Goal: Information Seeking & Learning: Find contact information

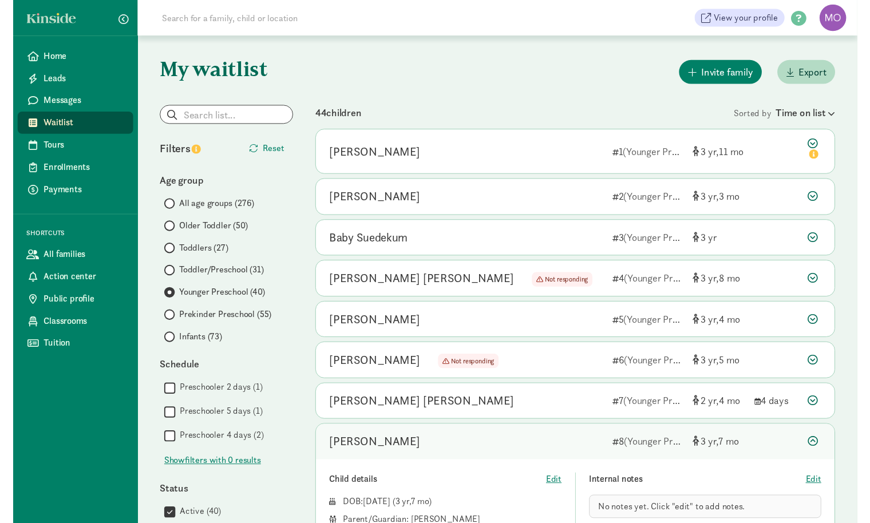
scroll to position [219, 0]
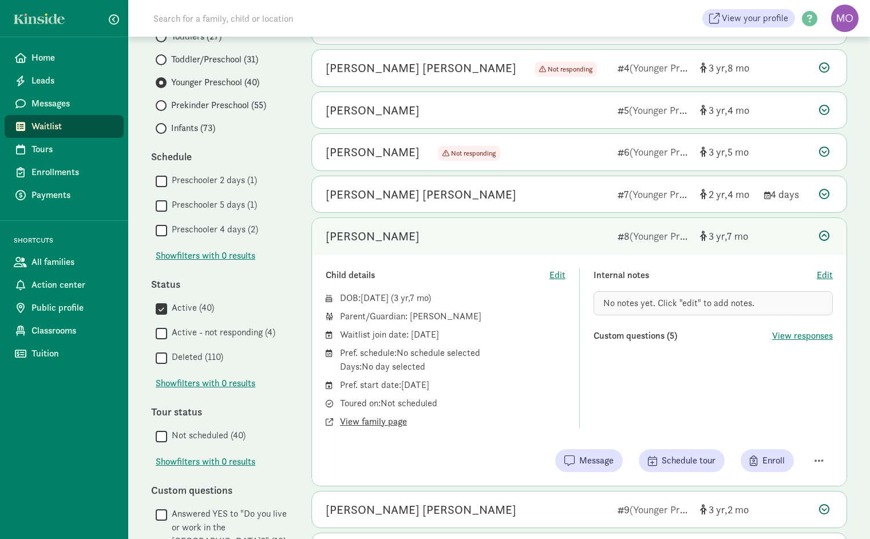
click at [376, 418] on span "View family page" at bounding box center [373, 422] width 67 height 14
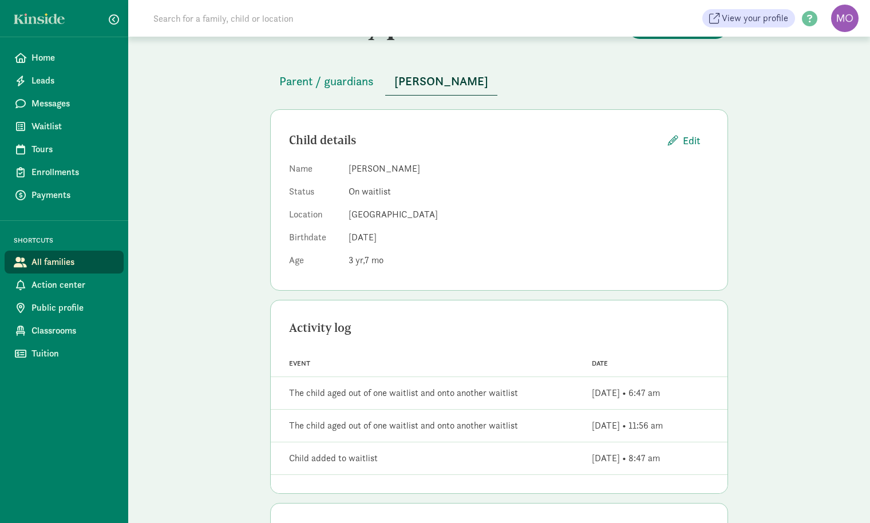
scroll to position [43, 0]
click at [354, 81] on span "Parent / guardians" at bounding box center [326, 81] width 94 height 18
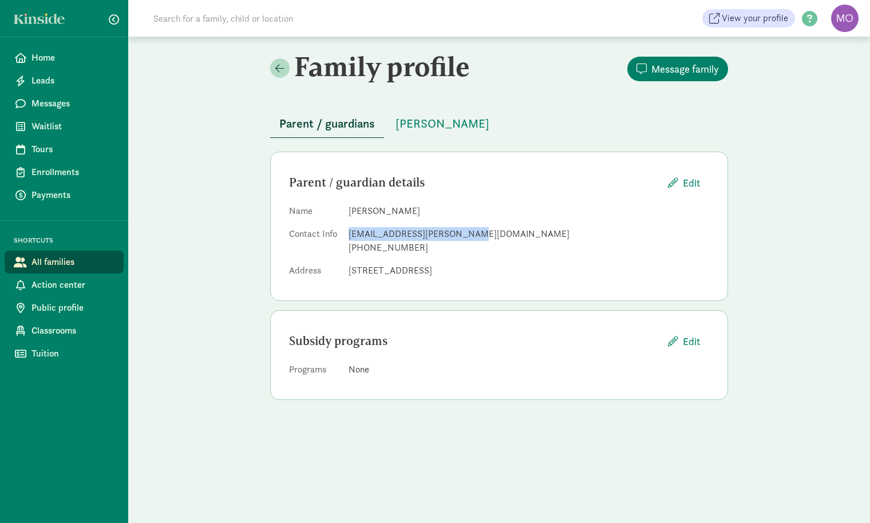
drag, startPoint x: 470, startPoint y: 233, endPoint x: 345, endPoint y: 231, distance: 125.3
click at [345, 231] on dl "Name [PERSON_NAME] Contact Info [EMAIL_ADDRESS][PERSON_NAME][DOMAIN_NAME] [PHON…" at bounding box center [499, 243] width 420 height 78
copy div "[EMAIL_ADDRESS][PERSON_NAME][DOMAIN_NAME]"
click at [430, 120] on span "[PERSON_NAME]" at bounding box center [442, 123] width 94 height 18
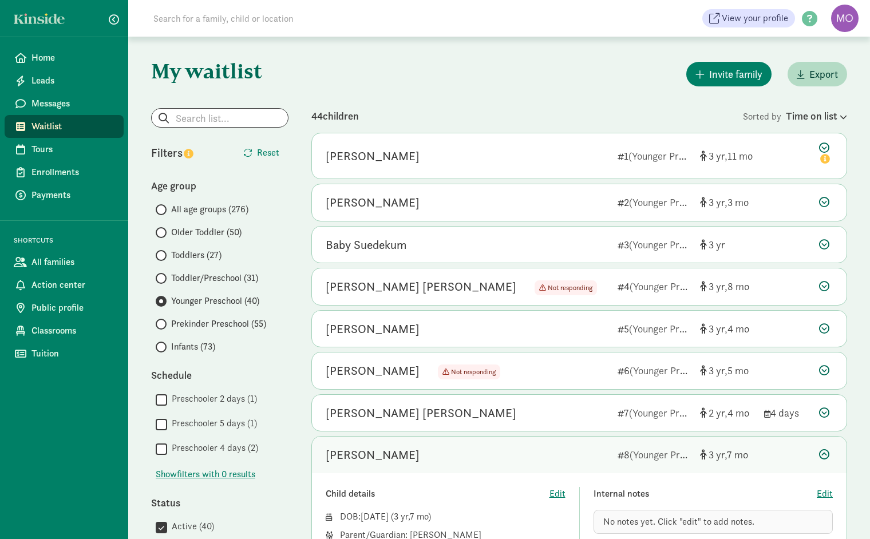
scroll to position [219, 0]
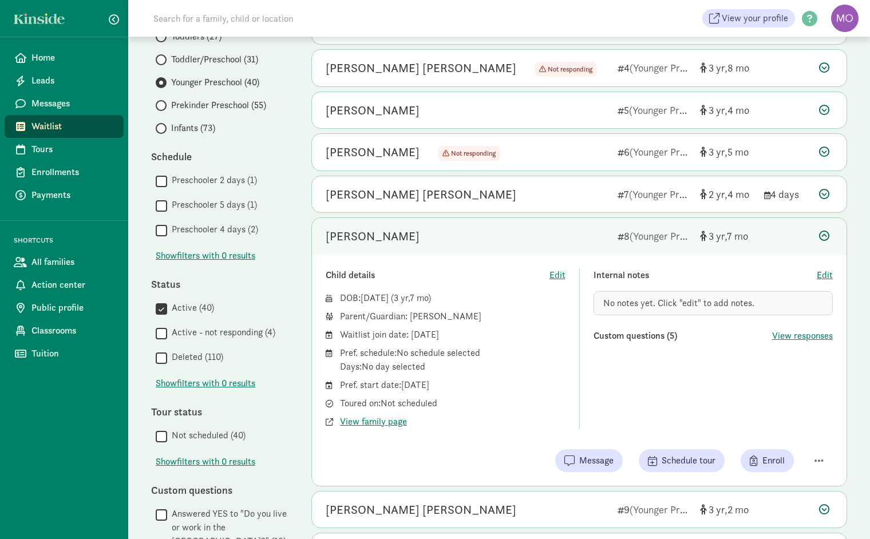
click at [826, 231] on icon at bounding box center [824, 236] width 10 height 10
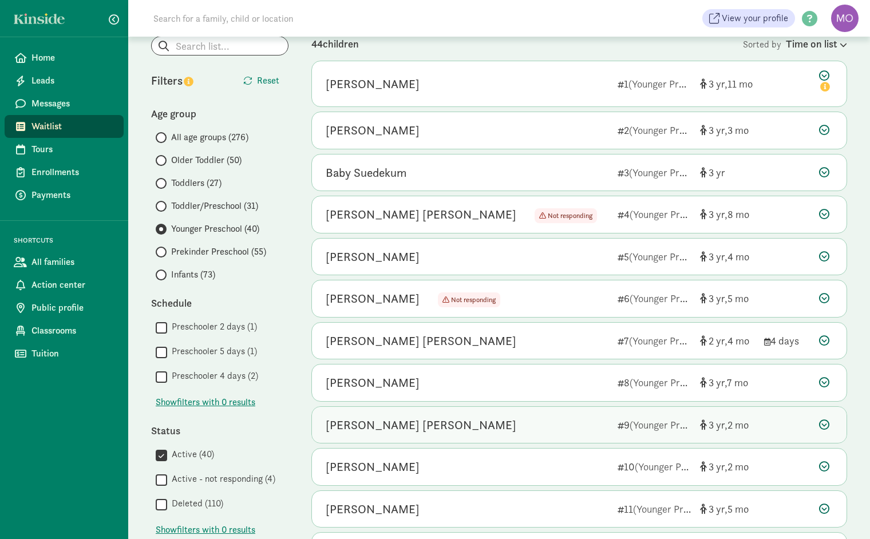
scroll to position [64, 0]
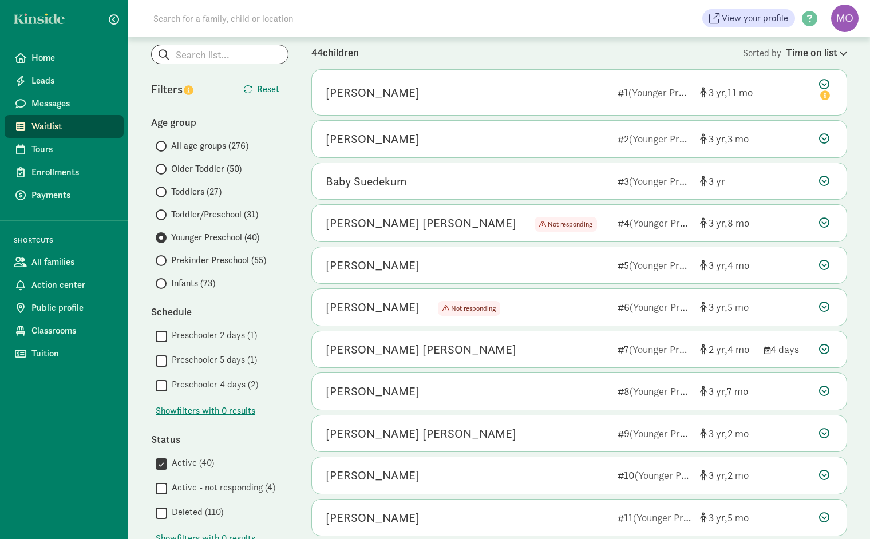
click at [195, 212] on span "Toddler/Preschool (31)" at bounding box center [214, 215] width 87 height 14
click at [163, 212] on input "Toddler/Preschool (31)" at bounding box center [159, 214] width 7 height 7
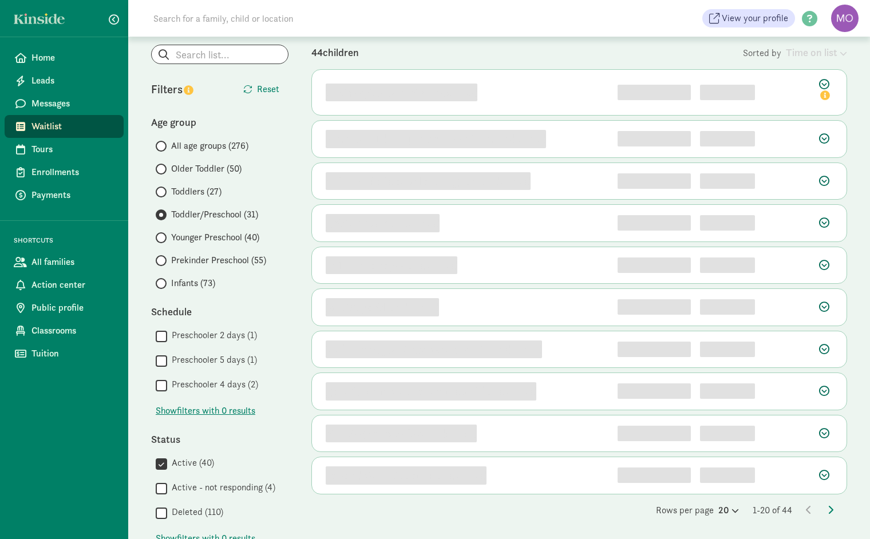
scroll to position [0, 0]
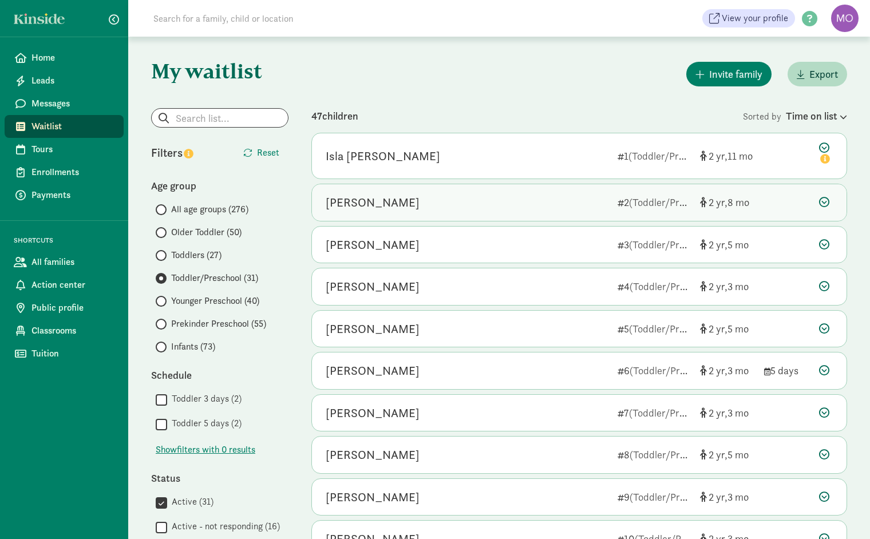
click at [822, 203] on icon at bounding box center [824, 202] width 10 height 10
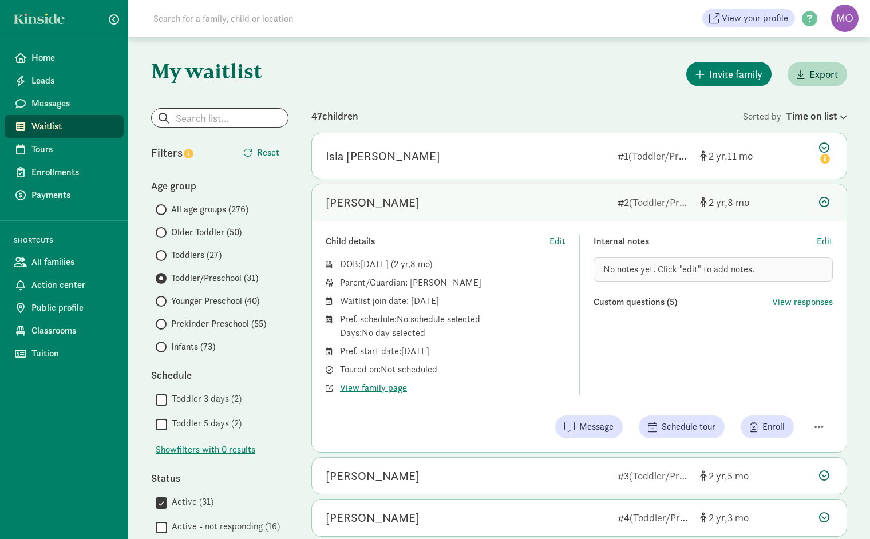
click at [822, 203] on icon at bounding box center [824, 202] width 10 height 10
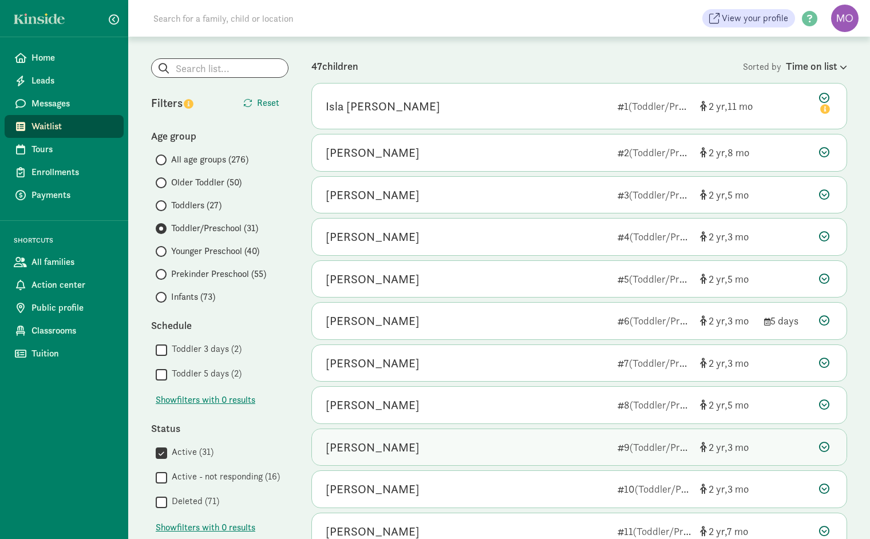
scroll to position [44, 0]
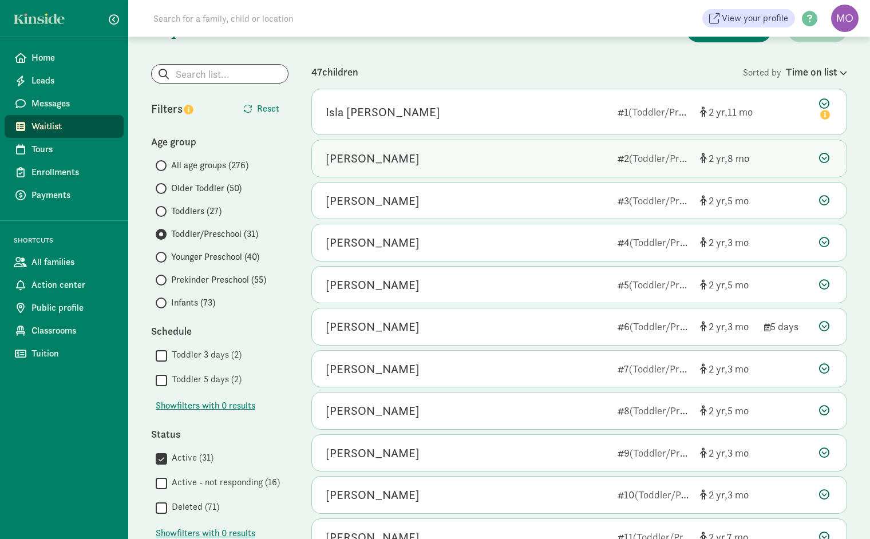
click at [437, 155] on div "Charlotte Manning" at bounding box center [467, 158] width 283 height 18
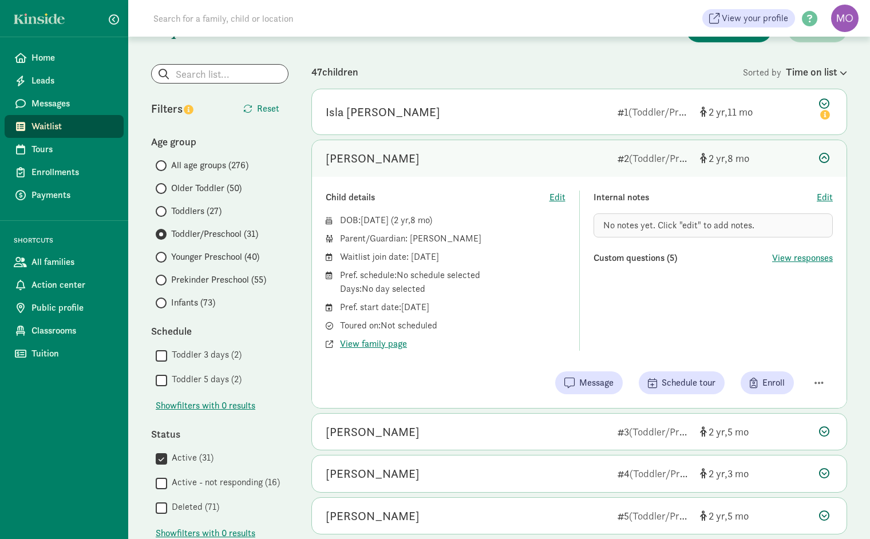
click at [824, 157] on icon at bounding box center [824, 158] width 10 height 10
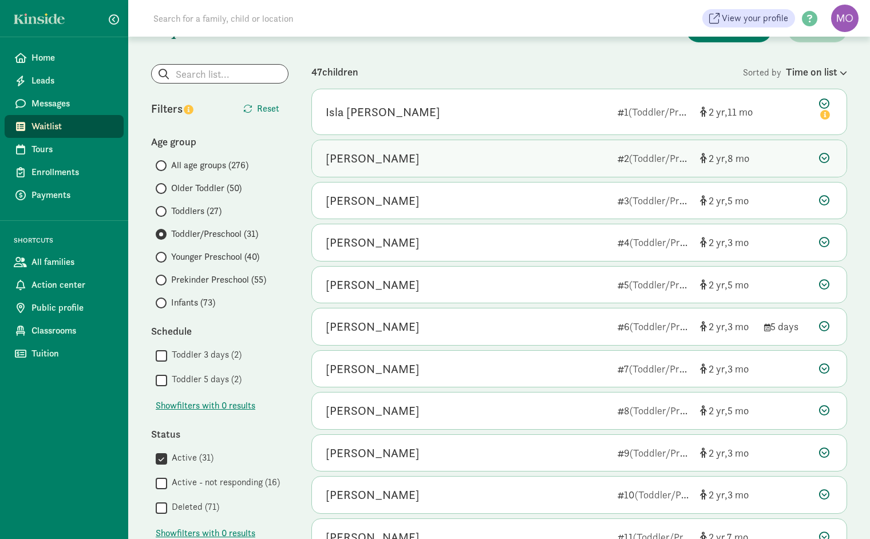
click at [445, 165] on div "Charlotte Manning" at bounding box center [467, 158] width 283 height 18
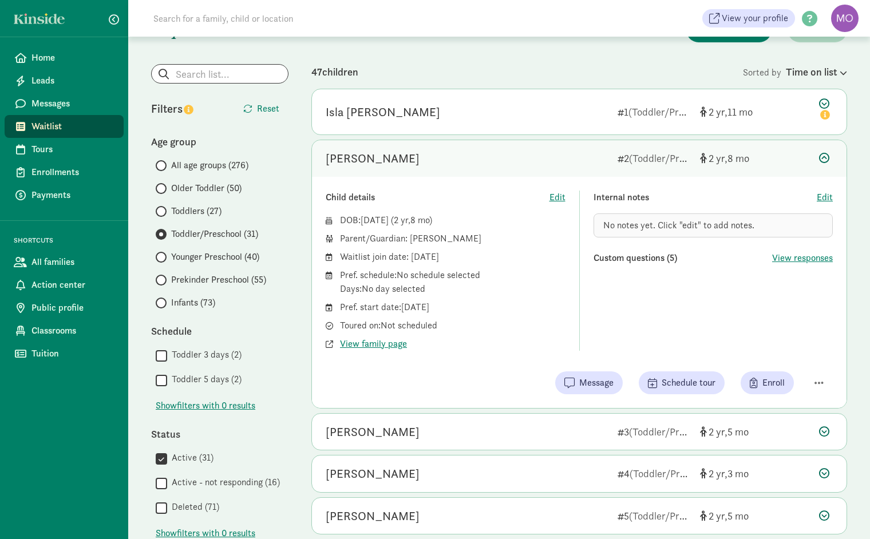
click at [515, 157] on div "Charlotte Manning" at bounding box center [467, 158] width 283 height 18
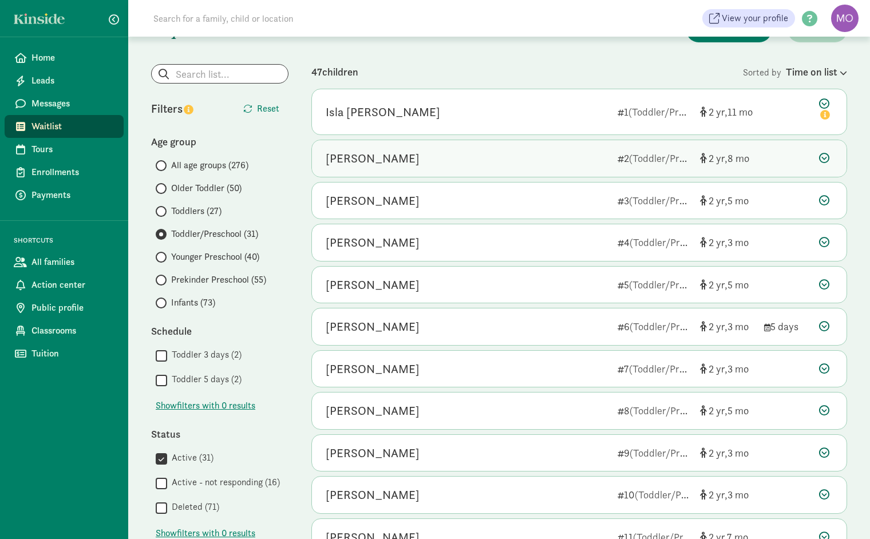
click at [824, 163] on div at bounding box center [826, 157] width 14 height 15
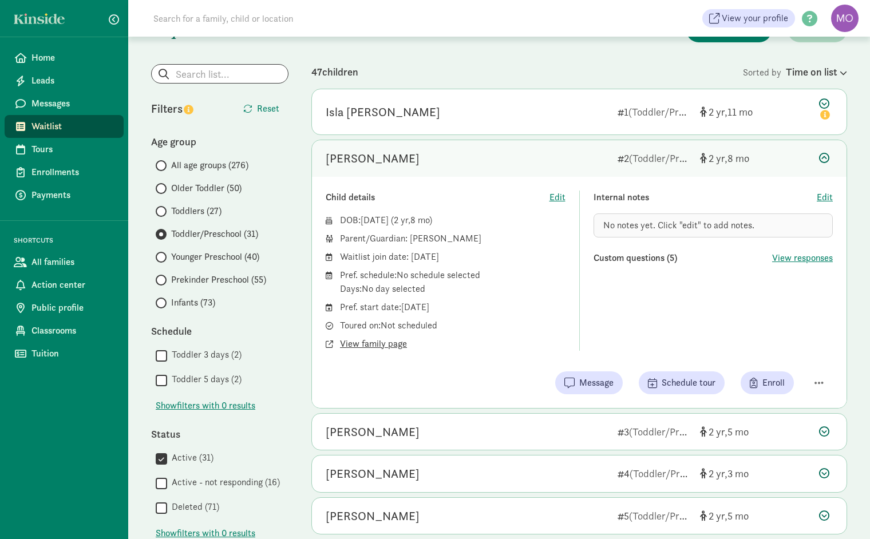
click at [378, 344] on span "View family page" at bounding box center [373, 344] width 67 height 14
click at [823, 160] on icon at bounding box center [824, 158] width 10 height 10
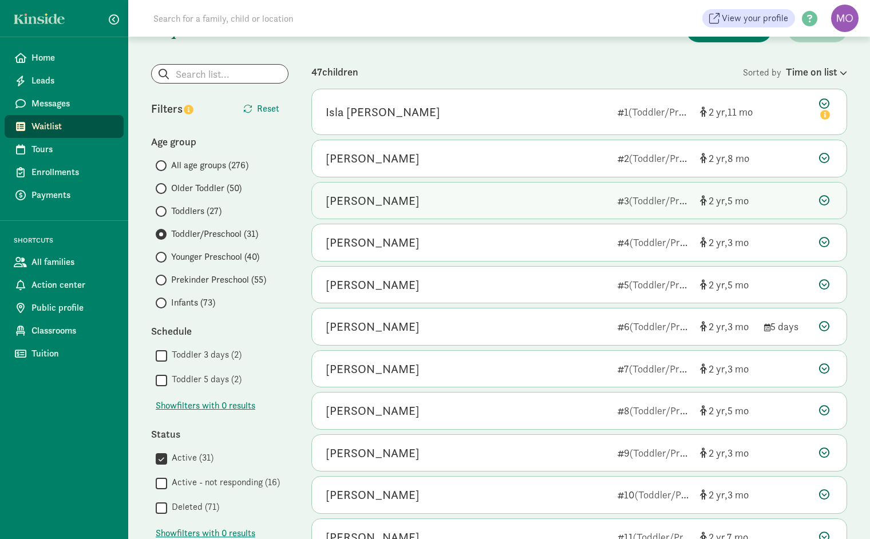
click at [821, 201] on icon at bounding box center [824, 200] width 10 height 10
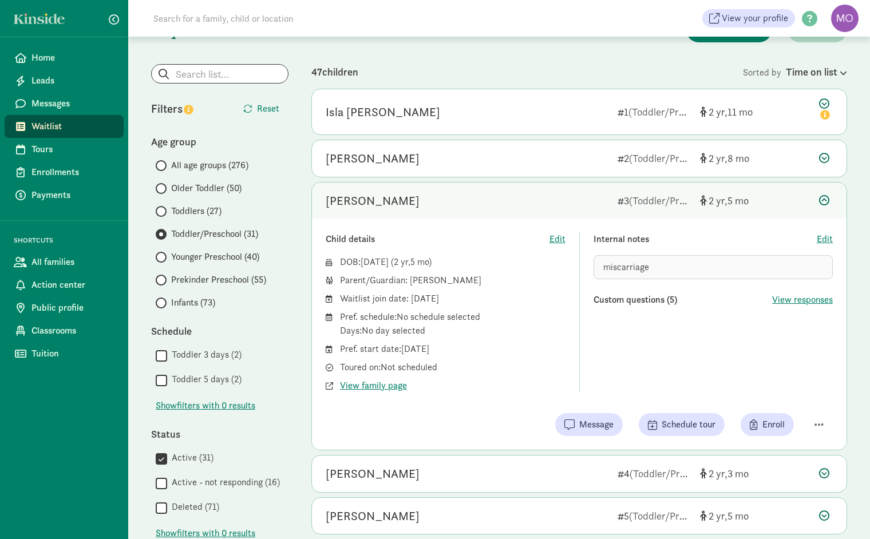
click at [825, 198] on icon at bounding box center [824, 200] width 10 height 10
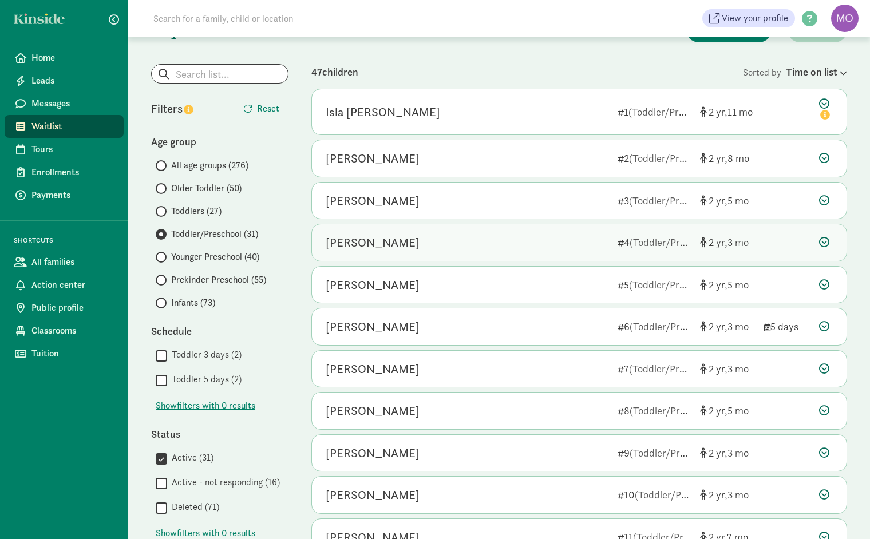
click at [510, 247] on div "Diego Andrews" at bounding box center [467, 242] width 283 height 18
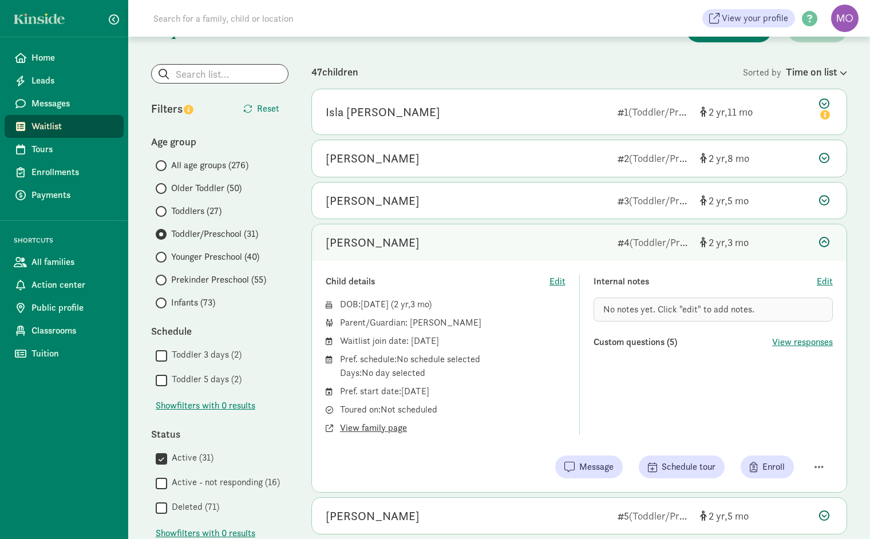
click at [379, 428] on span "View family page" at bounding box center [373, 428] width 67 height 14
click at [823, 243] on icon at bounding box center [824, 242] width 10 height 10
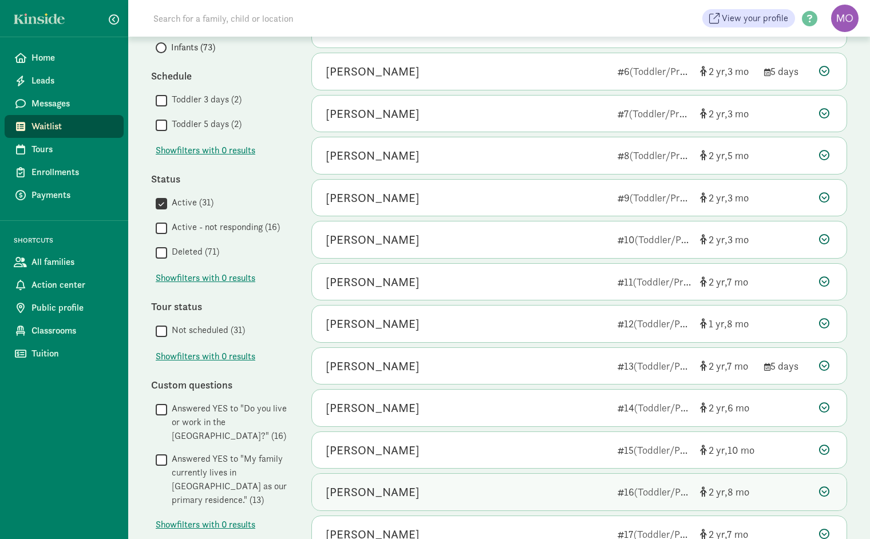
scroll to position [300, 0]
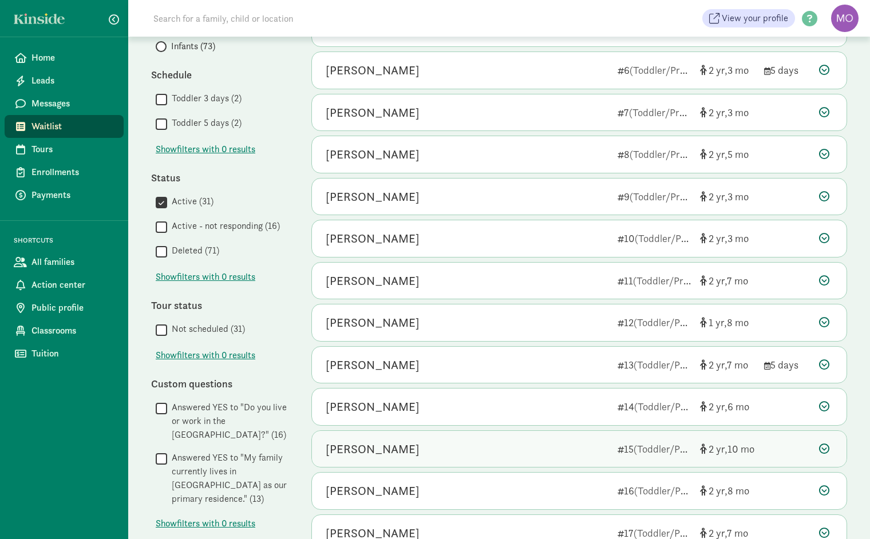
click at [567, 443] on div "Emmie Van Gundy" at bounding box center [467, 449] width 283 height 18
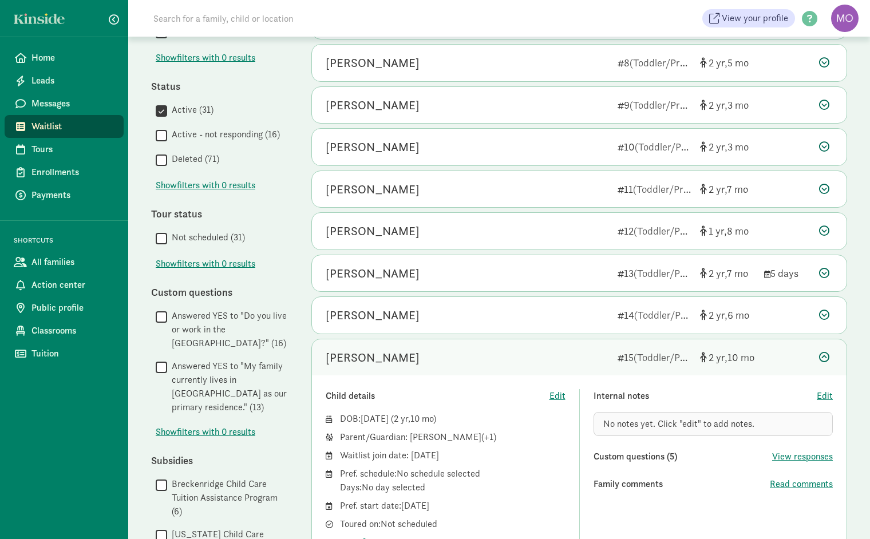
scroll to position [417, 0]
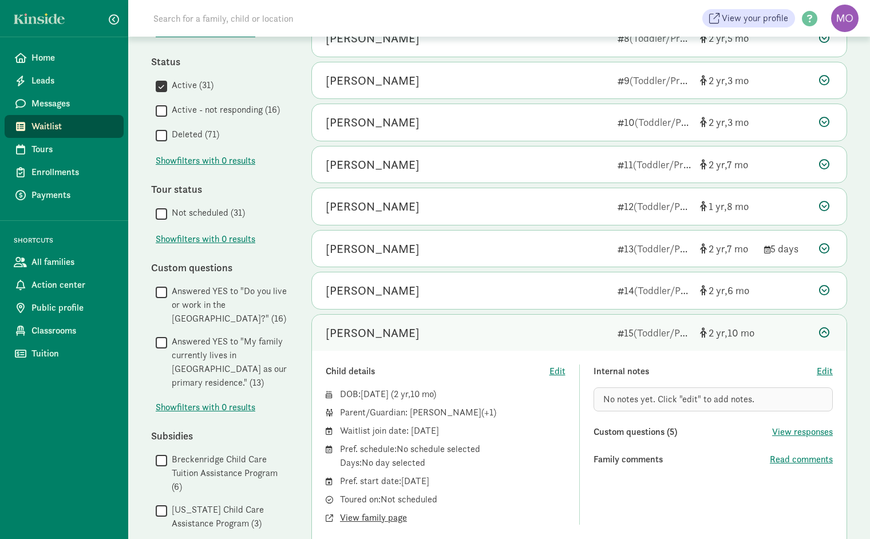
click at [389, 515] on span "View family page" at bounding box center [373, 518] width 67 height 14
click at [822, 327] on icon at bounding box center [824, 332] width 10 height 10
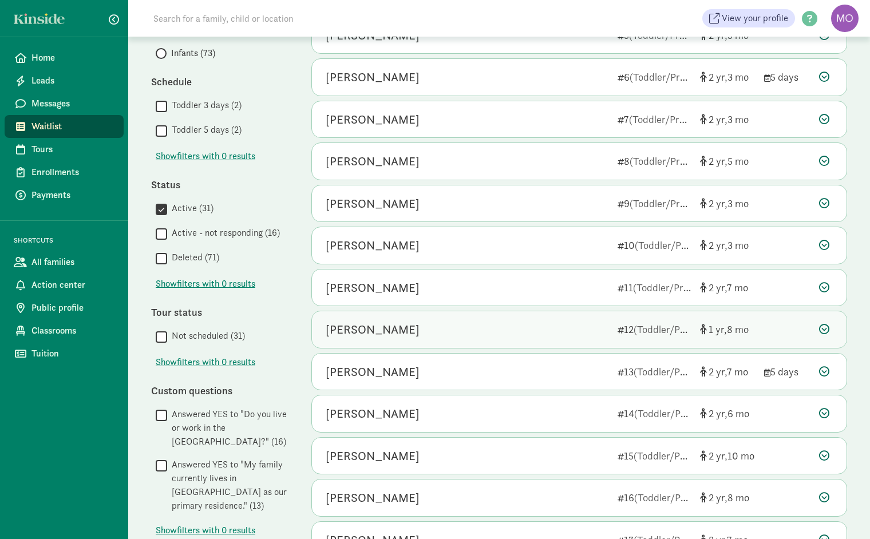
scroll to position [302, 0]
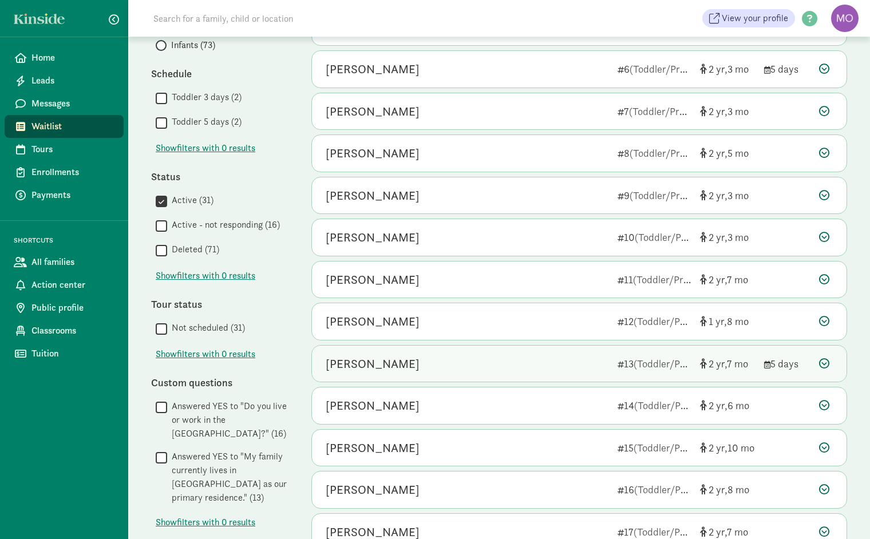
click at [546, 358] on div "Abby Cooper" at bounding box center [467, 364] width 283 height 18
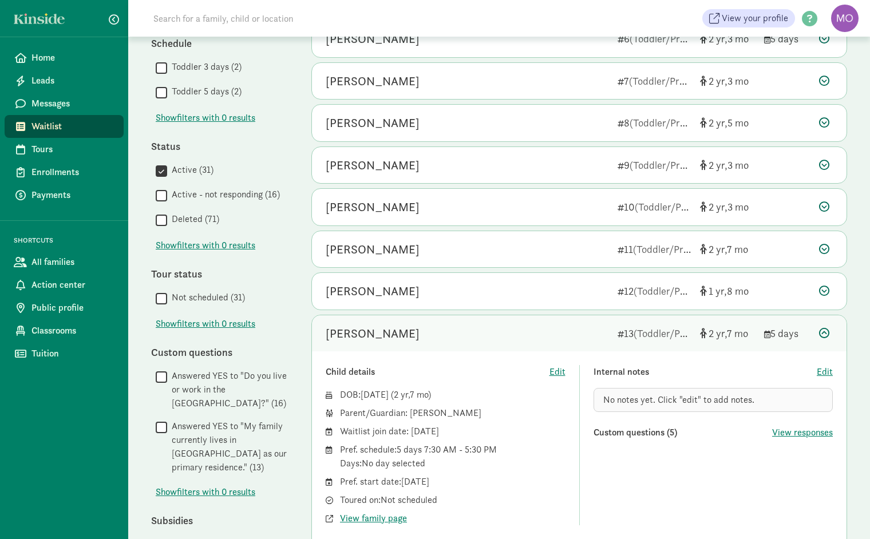
scroll to position [333, 0]
click at [828, 327] on icon at bounding box center [824, 332] width 10 height 10
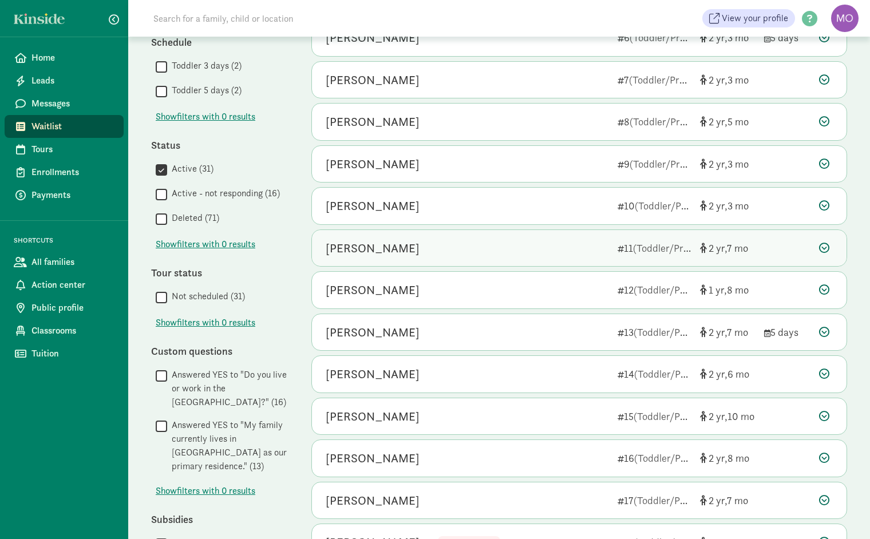
click at [464, 239] on div "[PERSON_NAME]" at bounding box center [467, 248] width 283 height 18
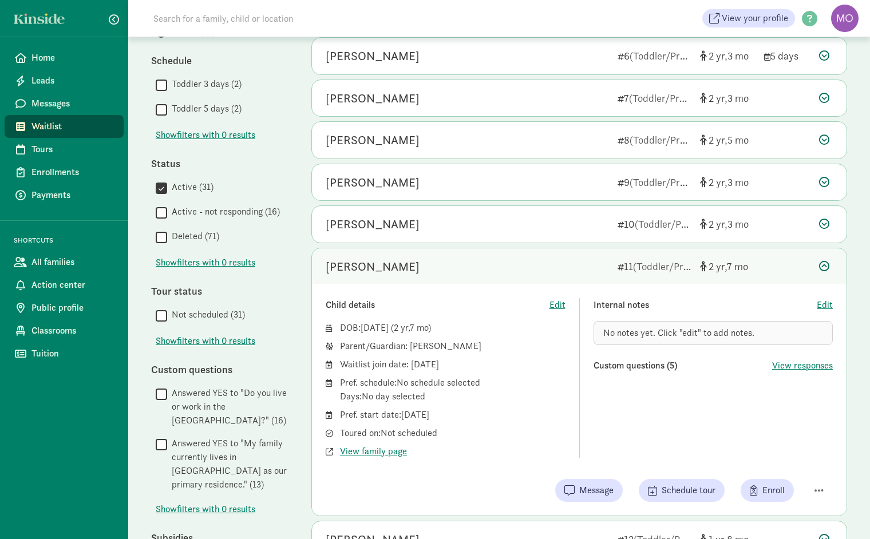
scroll to position [314, 0]
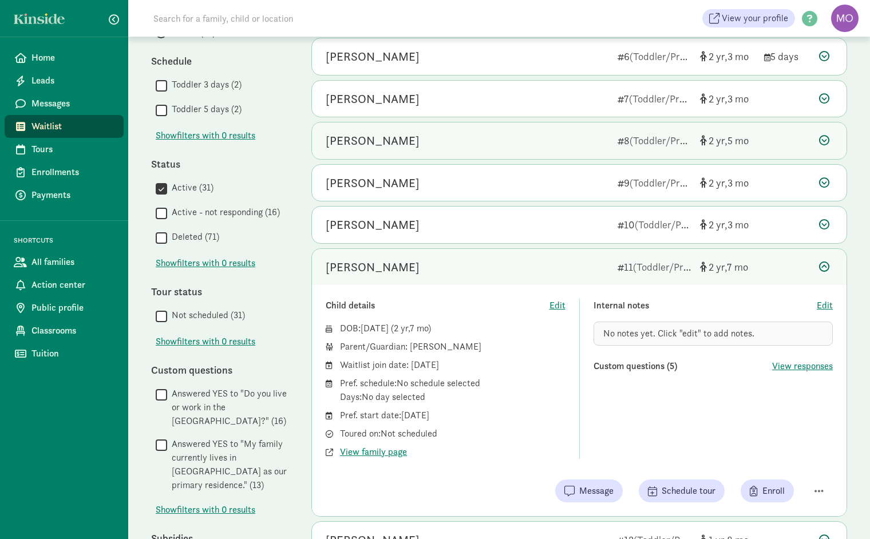
click at [540, 138] on div "Elliott Maxwell" at bounding box center [467, 141] width 283 height 18
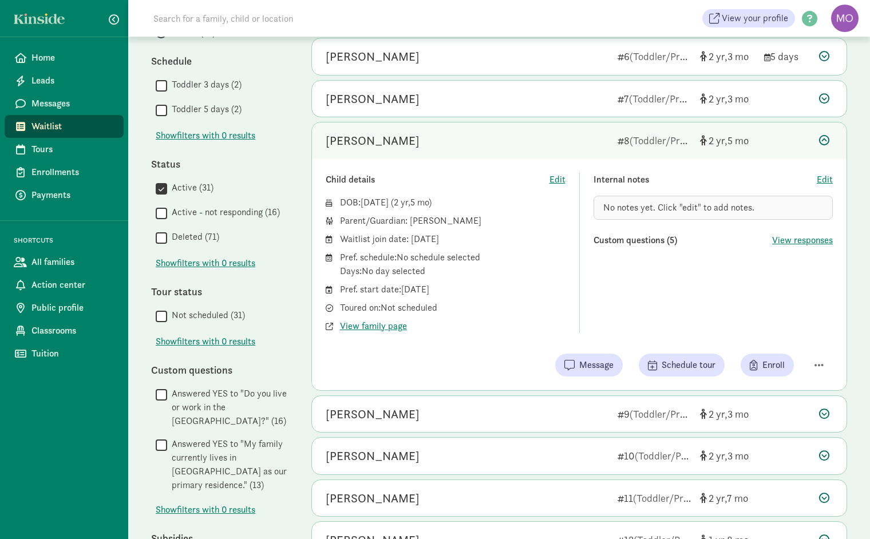
click at [823, 136] on icon at bounding box center [824, 140] width 10 height 10
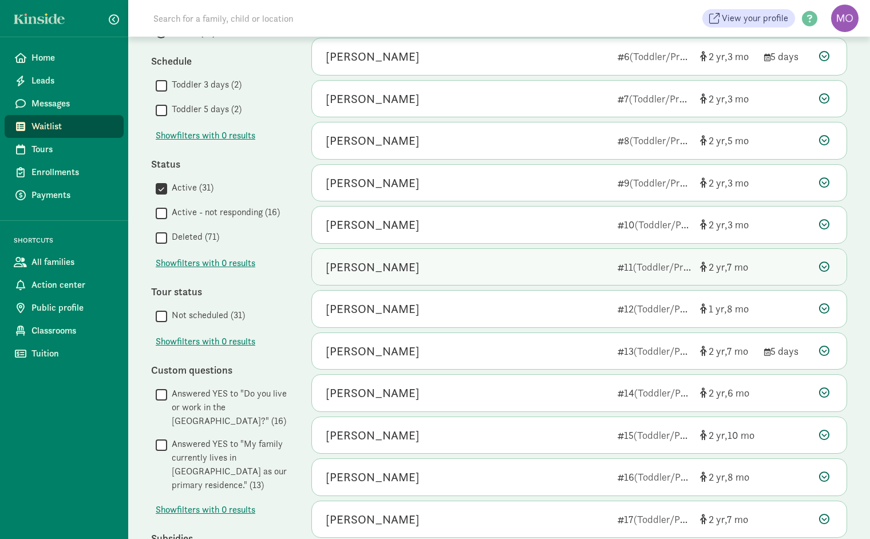
click at [489, 271] on div "[PERSON_NAME]" at bounding box center [467, 267] width 283 height 18
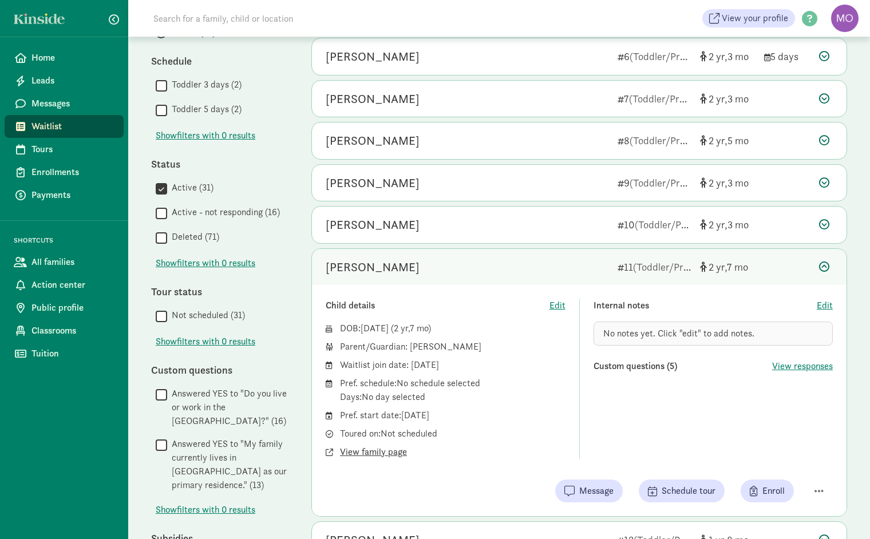
click at [379, 448] on span "View family page" at bounding box center [373, 452] width 67 height 14
click at [823, 262] on icon at bounding box center [824, 267] width 10 height 10
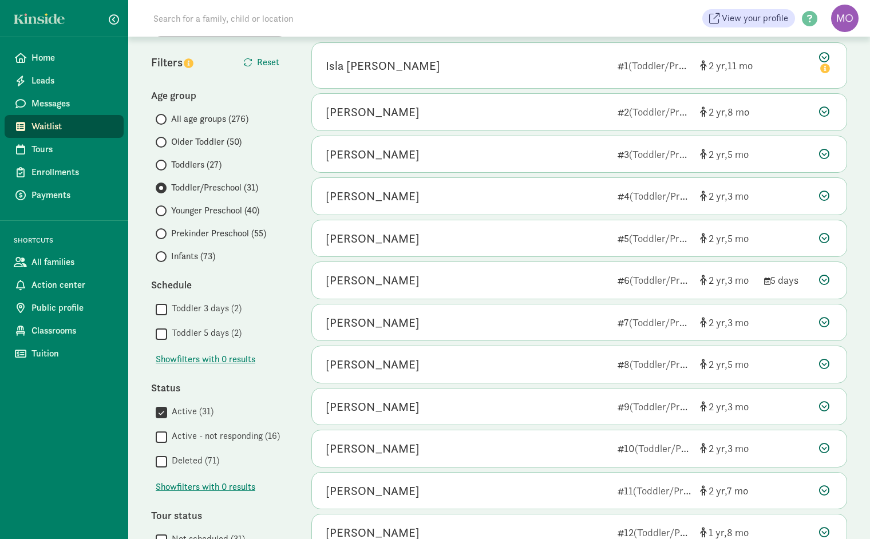
scroll to position [87, 0]
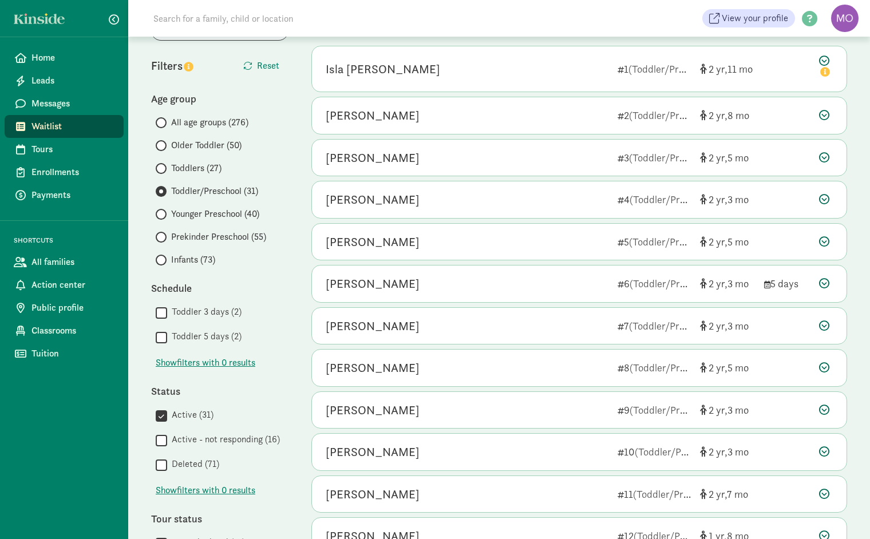
click at [185, 167] on span "Toddlers (27)" at bounding box center [196, 168] width 50 height 14
click at [163, 167] on input "Toddlers (27)" at bounding box center [159, 168] width 7 height 7
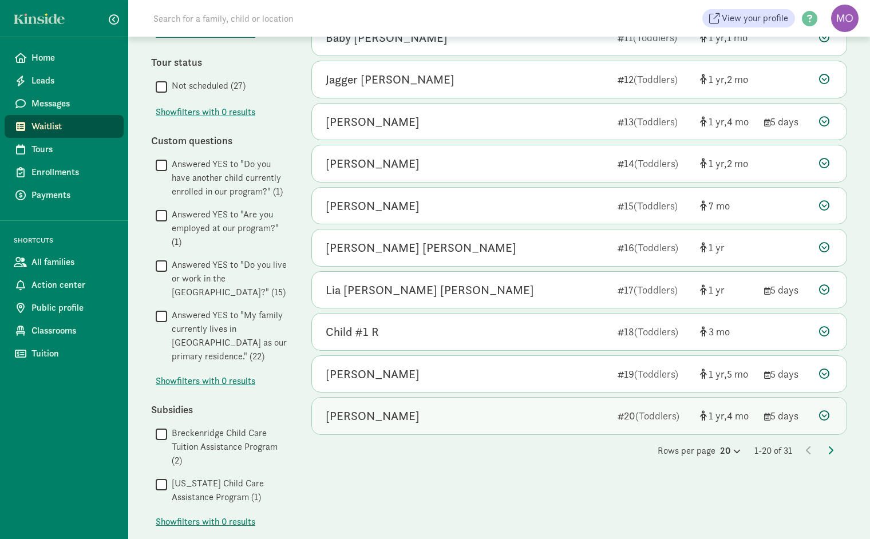
scroll to position [561, 0]
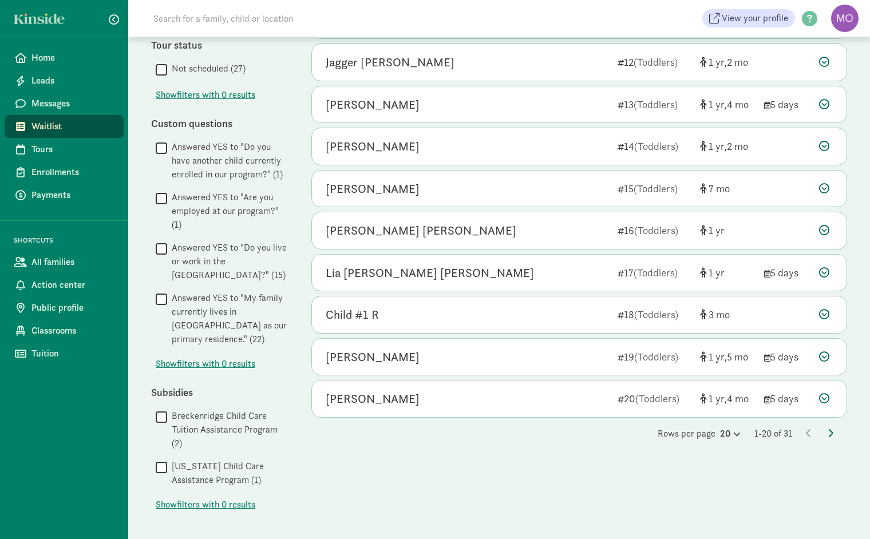
click at [831, 429] on icon at bounding box center [830, 433] width 6 height 9
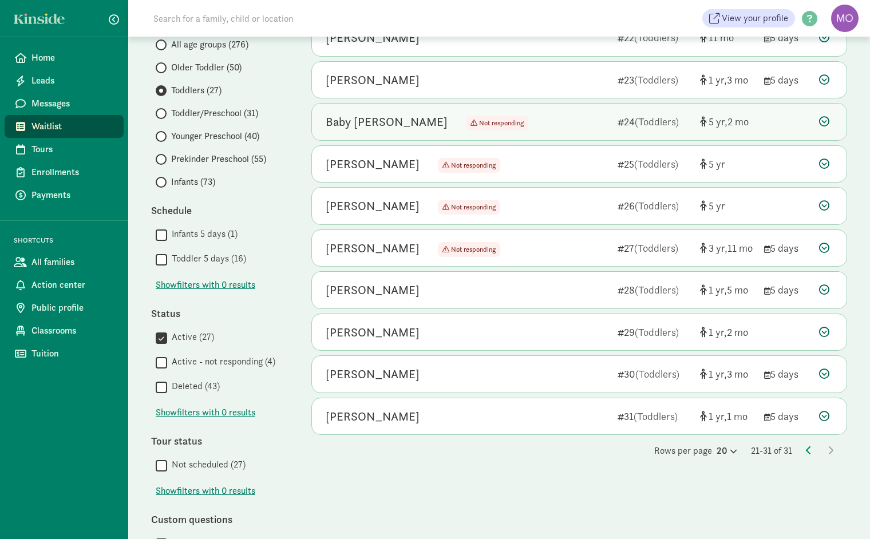
scroll to position [242, 0]
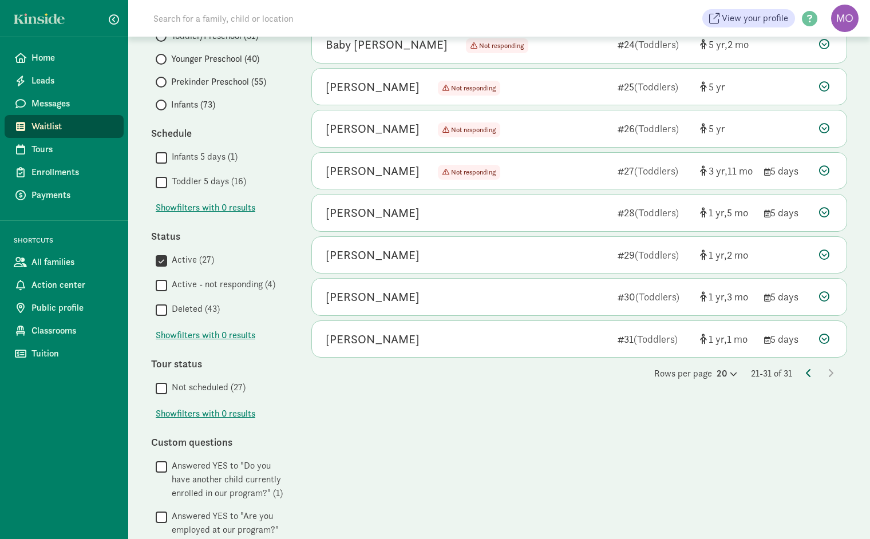
click at [807, 369] on icon at bounding box center [809, 373] width 6 height 9
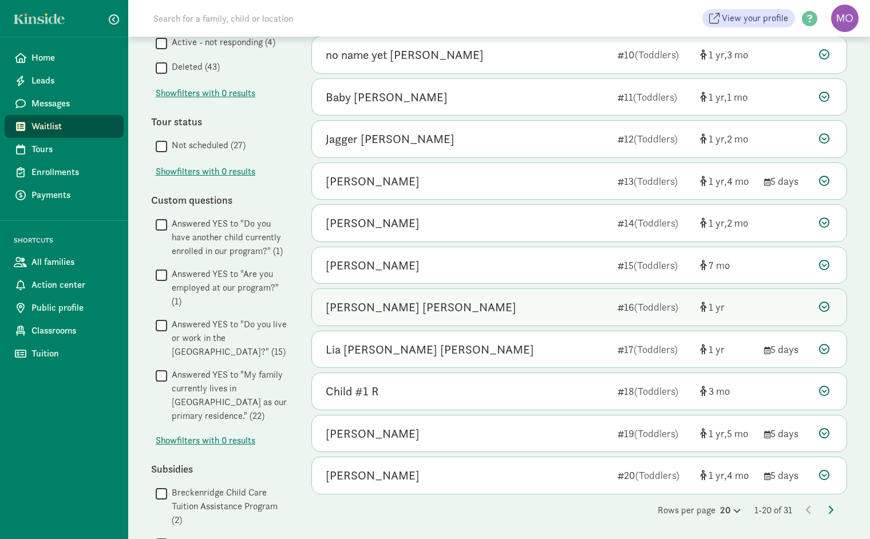
scroll to position [523, 0]
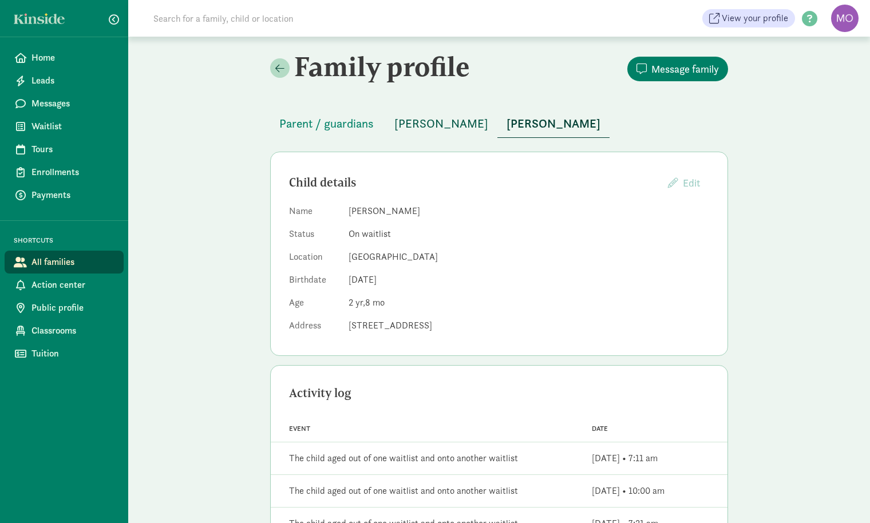
click at [429, 123] on span "Jaxson Manning" at bounding box center [441, 123] width 94 height 18
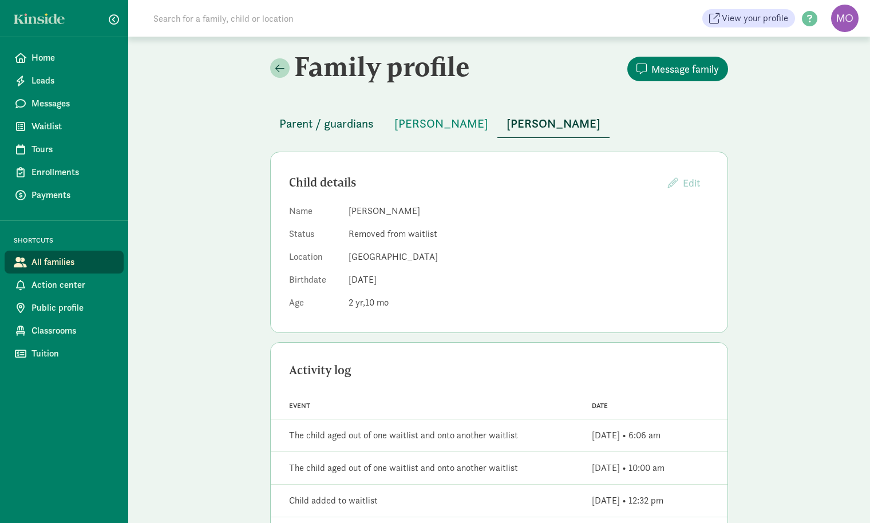
click at [361, 123] on span "Parent / guardians" at bounding box center [326, 123] width 94 height 18
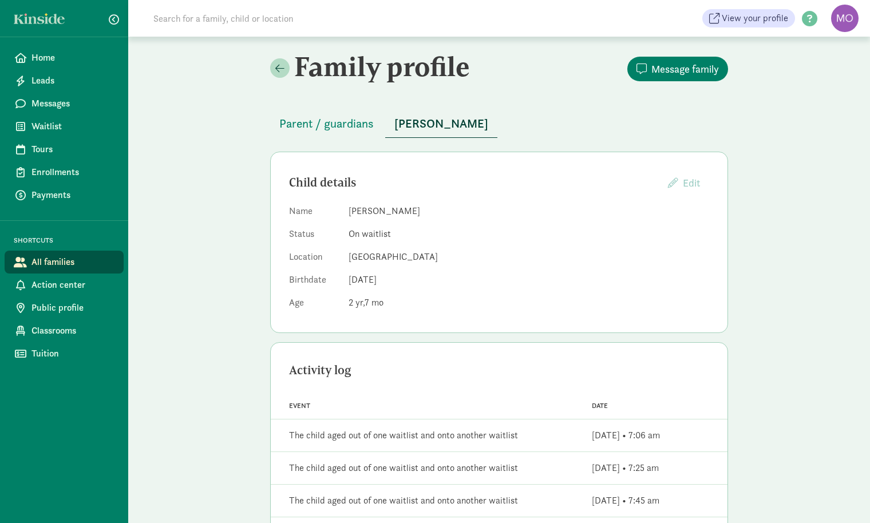
click at [435, 256] on dd "[GEOGRAPHIC_DATA]" at bounding box center [528, 257] width 361 height 14
click at [361, 119] on span "Parent / guardians" at bounding box center [326, 123] width 94 height 18
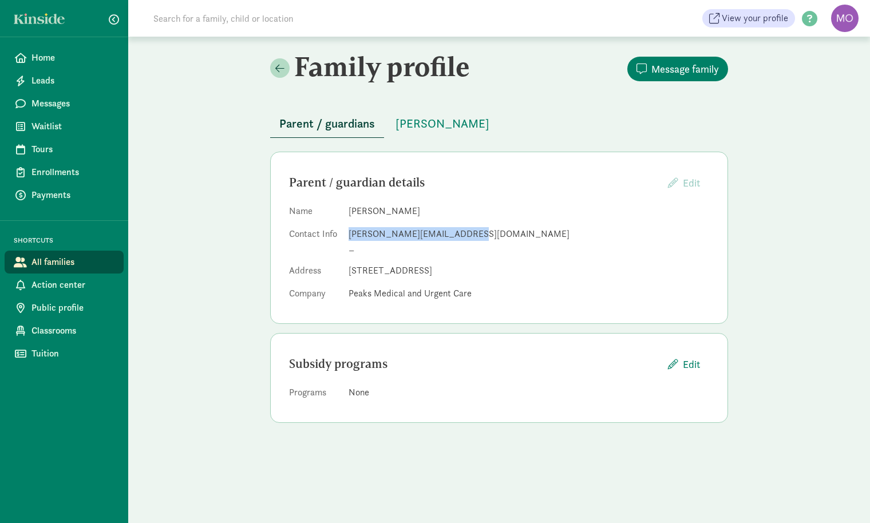
drag, startPoint x: 466, startPoint y: 232, endPoint x: 347, endPoint y: 230, distance: 119.6
click at [347, 230] on dl "Name [PERSON_NAME] Contact Info [PERSON_NAME][EMAIL_ADDRESS][DOMAIN_NAME] _ Add…" at bounding box center [499, 254] width 420 height 101
copy div "[PERSON_NAME][EMAIL_ADDRESS][DOMAIN_NAME]"
